Goal: Transaction & Acquisition: Purchase product/service

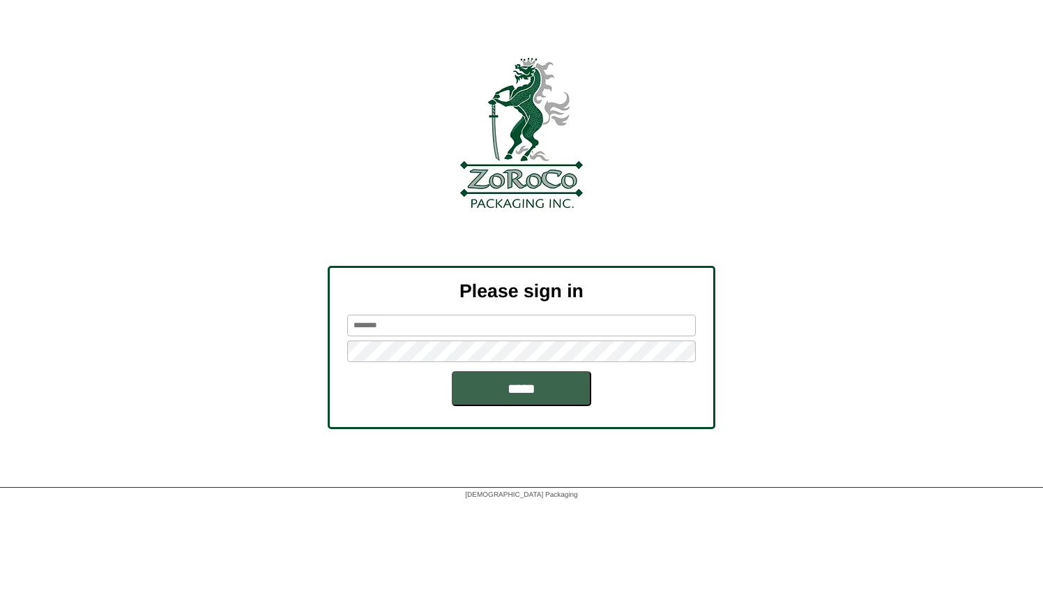
type input "******"
click at [232, 321] on div "Please sign in ****** *****" at bounding box center [521, 347] width 1043 height 163
click at [452, 371] on input "*****" at bounding box center [521, 388] width 139 height 35
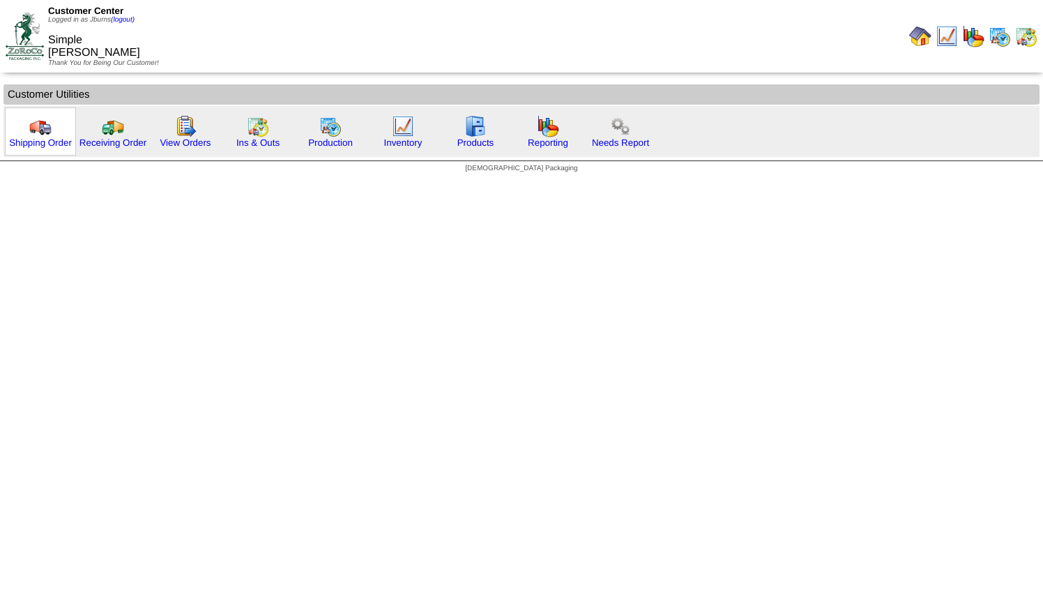
click at [45, 124] on img at bounding box center [40, 126] width 22 height 22
